Goal: Book appointment/travel/reservation

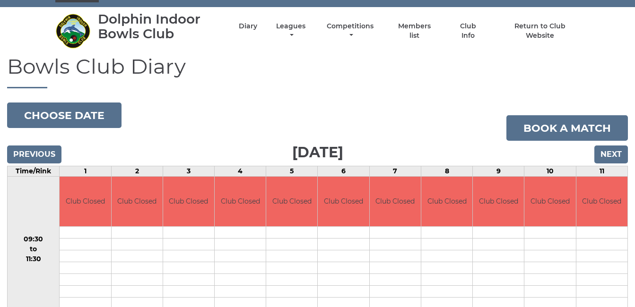
scroll to position [13, 0]
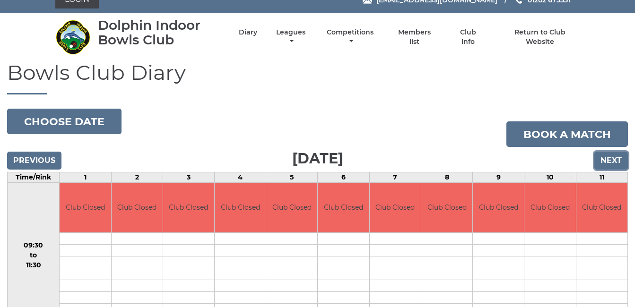
click at [614, 159] on input "Next" at bounding box center [611, 161] width 34 height 18
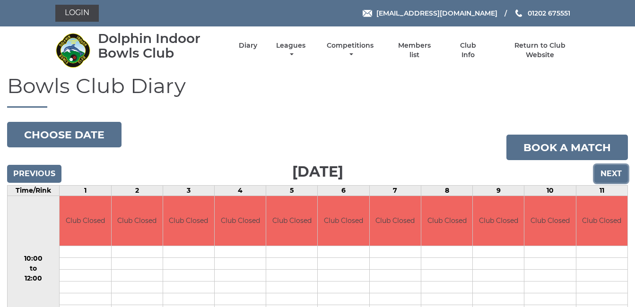
click at [610, 173] on input "Next" at bounding box center [611, 174] width 34 height 18
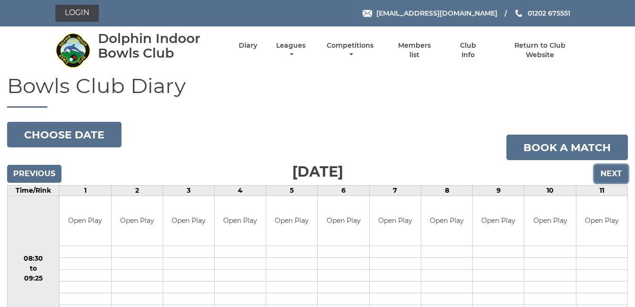
click at [614, 169] on input "Next" at bounding box center [611, 174] width 34 height 18
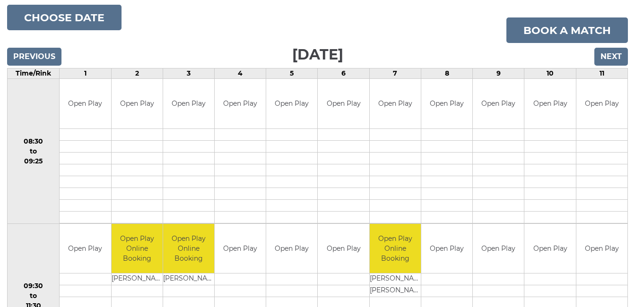
scroll to position [113, 0]
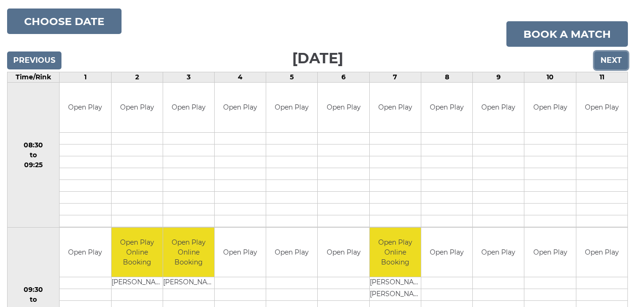
click at [611, 56] on input "Next" at bounding box center [611, 61] width 34 height 18
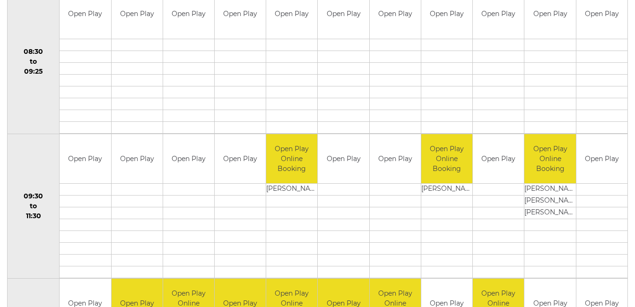
scroll to position [113, 0]
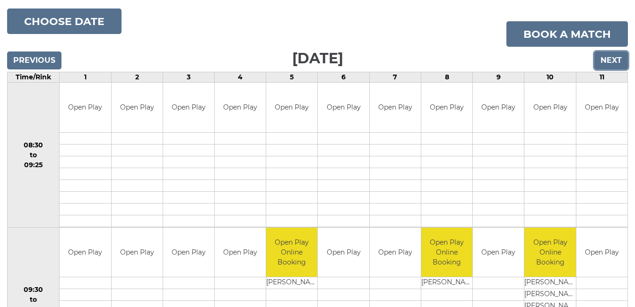
click at [612, 59] on input "Next" at bounding box center [611, 61] width 34 height 18
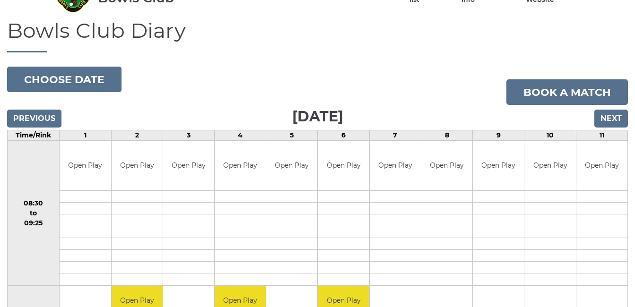
scroll to position [57, 0]
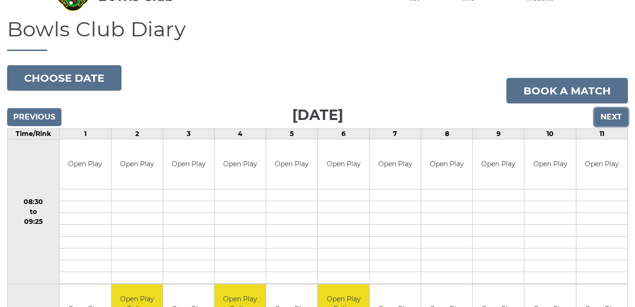
click at [615, 113] on input "Next" at bounding box center [611, 117] width 34 height 18
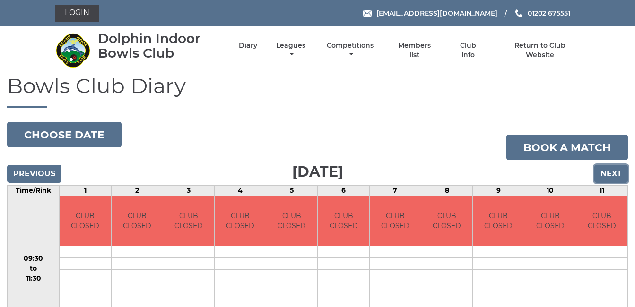
click at [611, 169] on input "Next" at bounding box center [611, 174] width 34 height 18
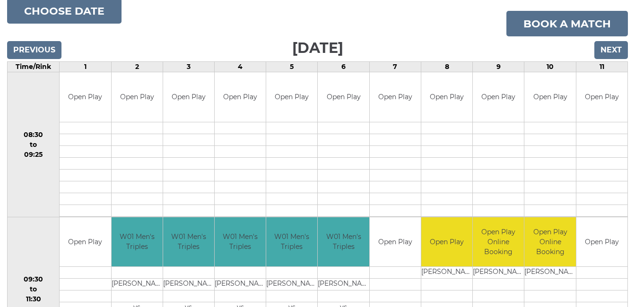
scroll to position [113, 0]
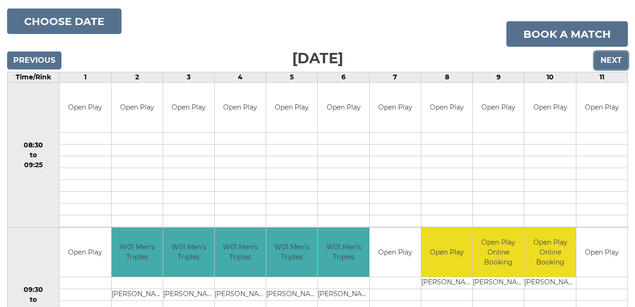
click at [614, 57] on input "Next" at bounding box center [611, 61] width 34 height 18
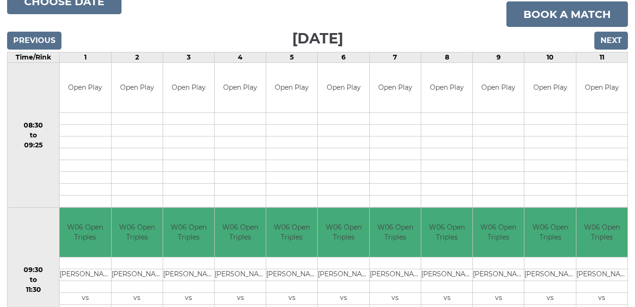
scroll to position [132, 0]
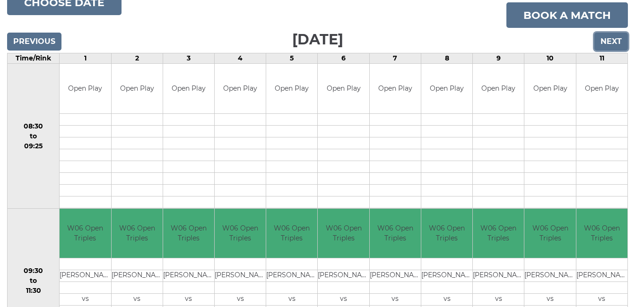
click at [613, 39] on input "Next" at bounding box center [611, 42] width 34 height 18
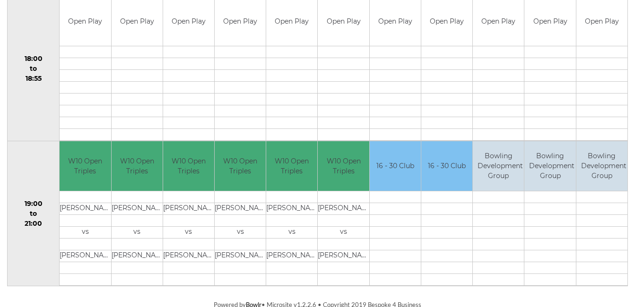
scroll to position [927, 0]
